Goal: Find specific page/section: Find specific page/section

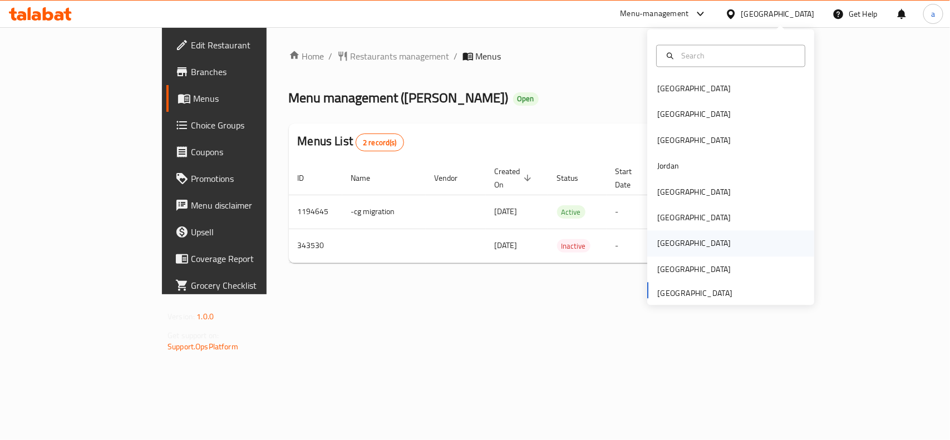
click at [657, 238] on div "Qatar" at bounding box center [693, 244] width 73 height 12
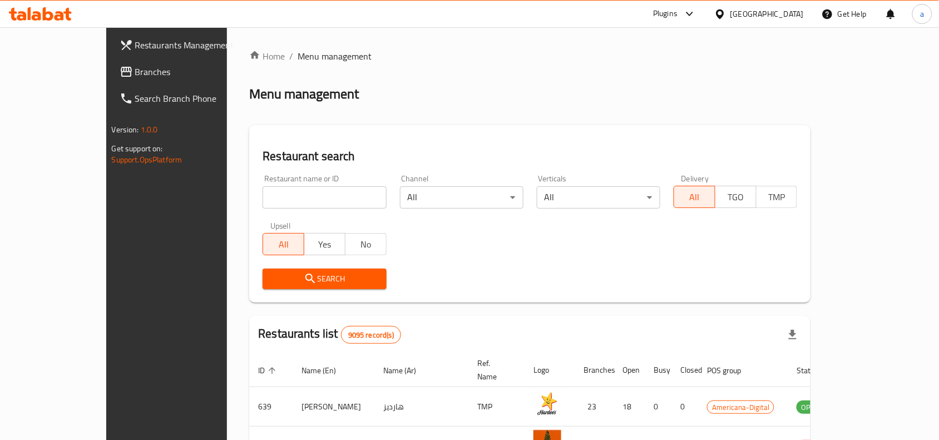
click at [135, 71] on span "Branches" at bounding box center [194, 71] width 119 height 13
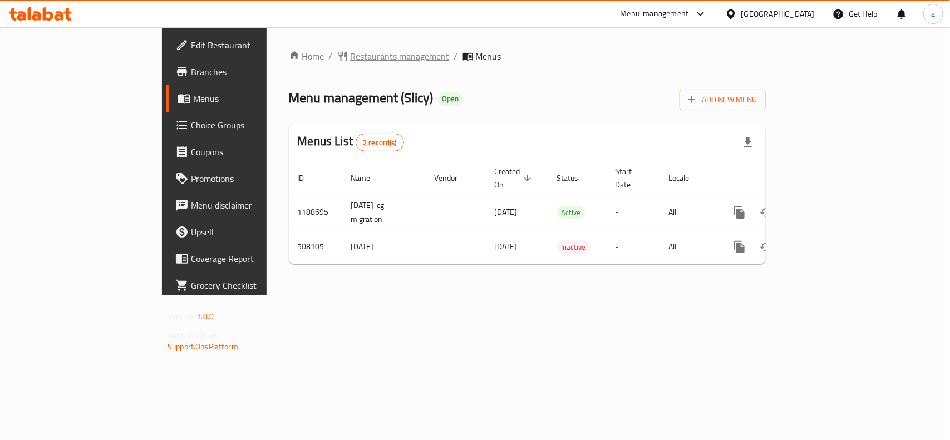
click at [351, 50] on span "Restaurants management" at bounding box center [400, 56] width 99 height 13
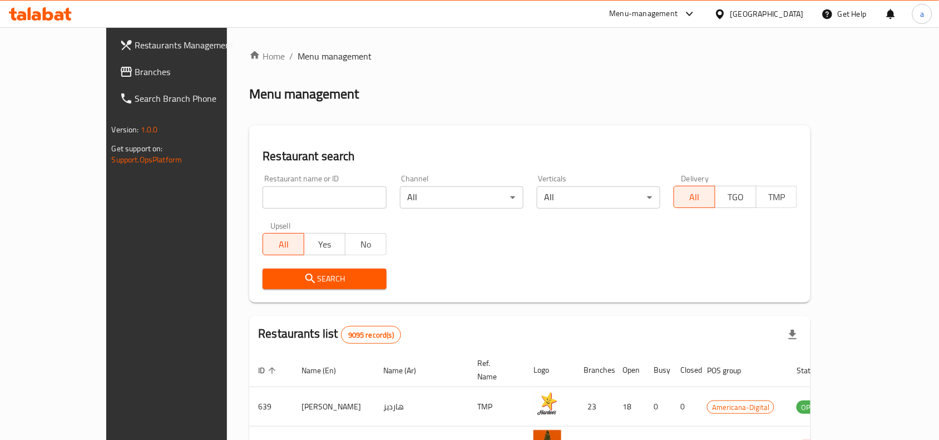
click at [724, 12] on icon at bounding box center [720, 13] width 8 height 9
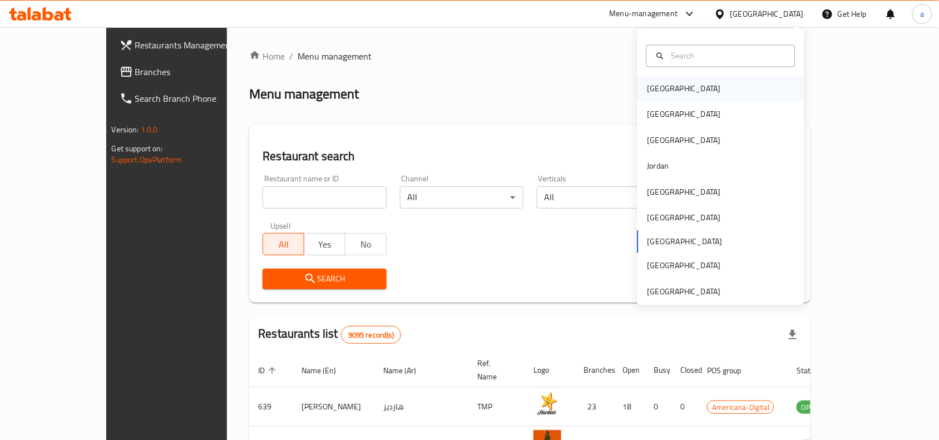
click at [730, 95] on div "[GEOGRAPHIC_DATA]" at bounding box center [721, 89] width 167 height 26
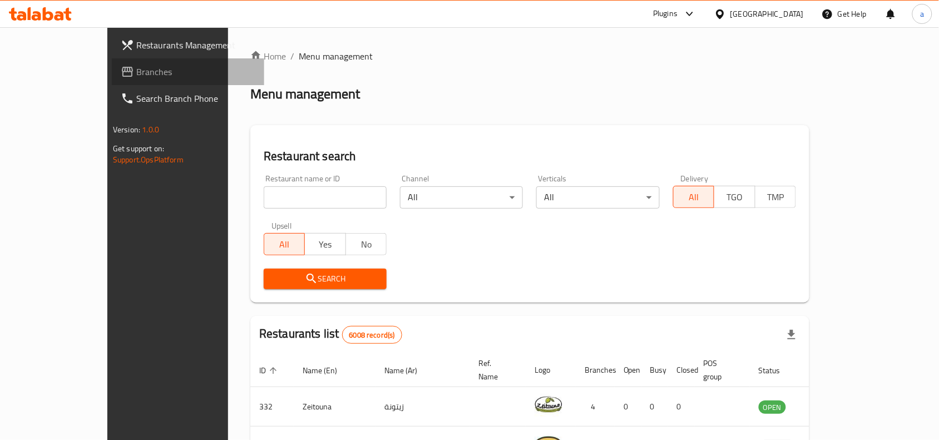
click at [136, 67] on span "Branches" at bounding box center [195, 71] width 119 height 13
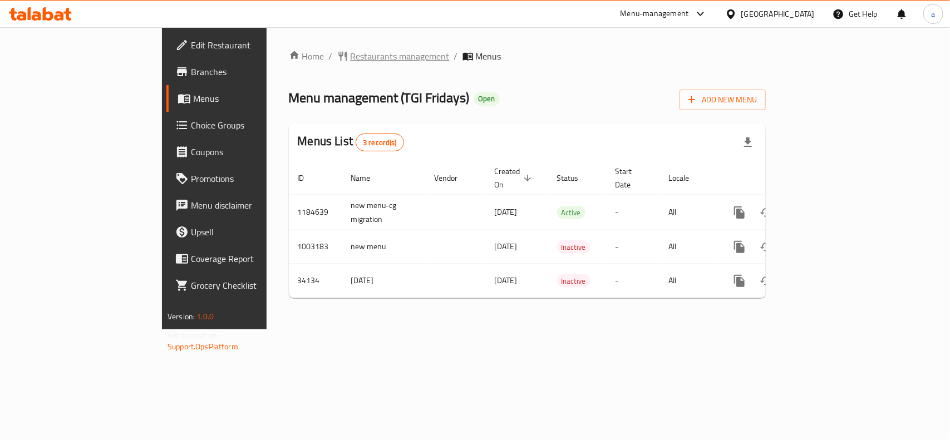
click at [351, 53] on span "Restaurants management" at bounding box center [400, 56] width 99 height 13
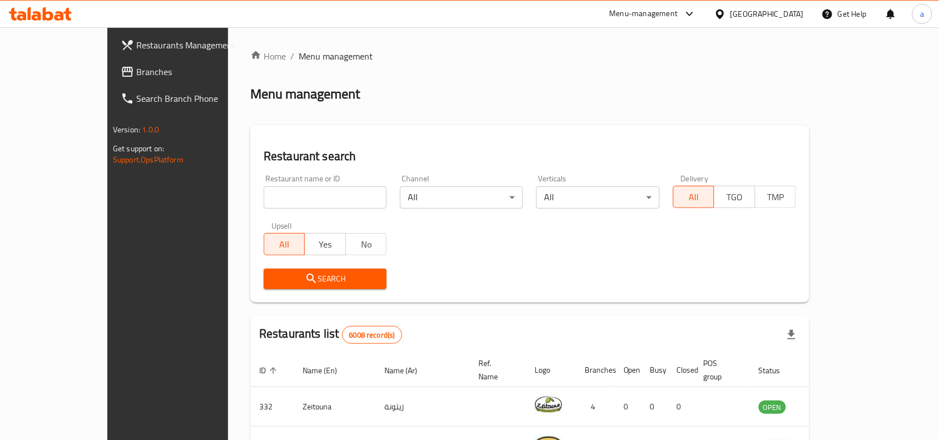
click at [264, 201] on input "search" at bounding box center [325, 197] width 123 height 22
paste input "6462"
type input "6462"
click button "Search" at bounding box center [325, 279] width 123 height 21
